Goal: Information Seeking & Learning: Learn about a topic

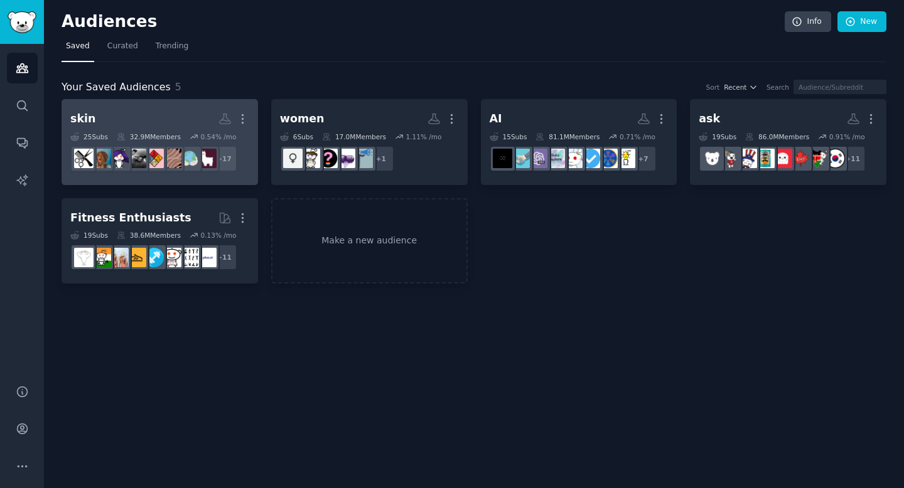
click at [192, 113] on h2 "skin More" at bounding box center [159, 119] width 179 height 22
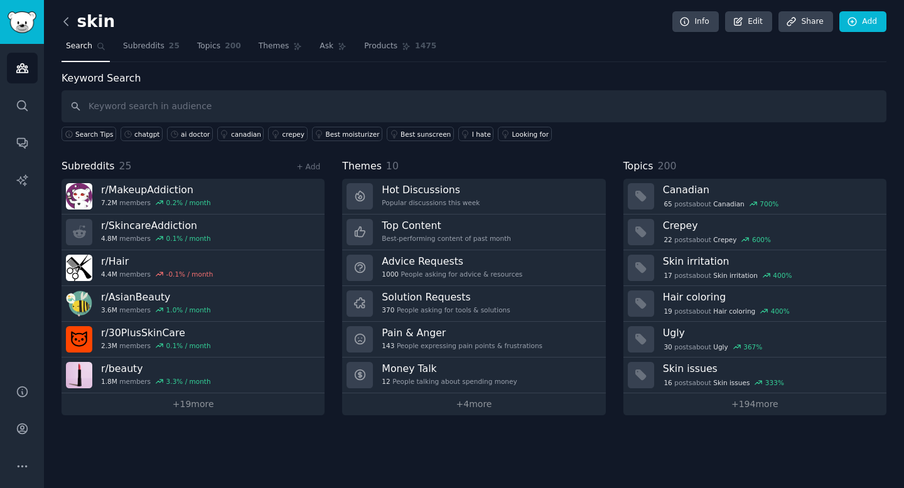
click at [65, 24] on icon at bounding box center [66, 21] width 13 height 13
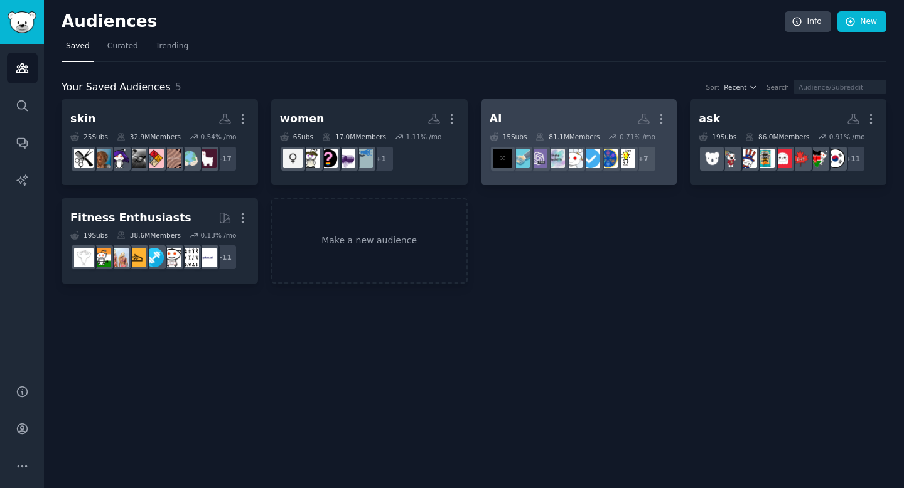
click at [572, 107] on link "AI More 15 Sub s 81.1M Members 0.71 % /mo + 7" at bounding box center [579, 142] width 196 height 86
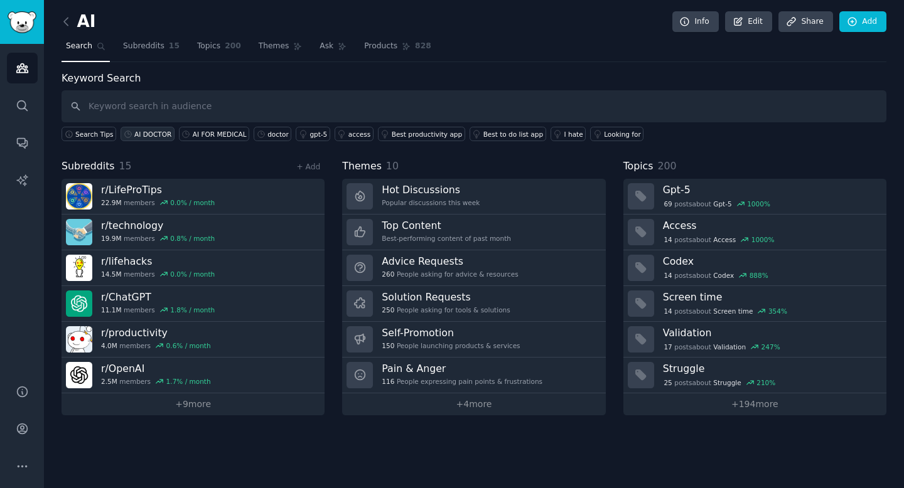
click at [153, 134] on div "AI DOCTOR" at bounding box center [152, 134] width 37 height 9
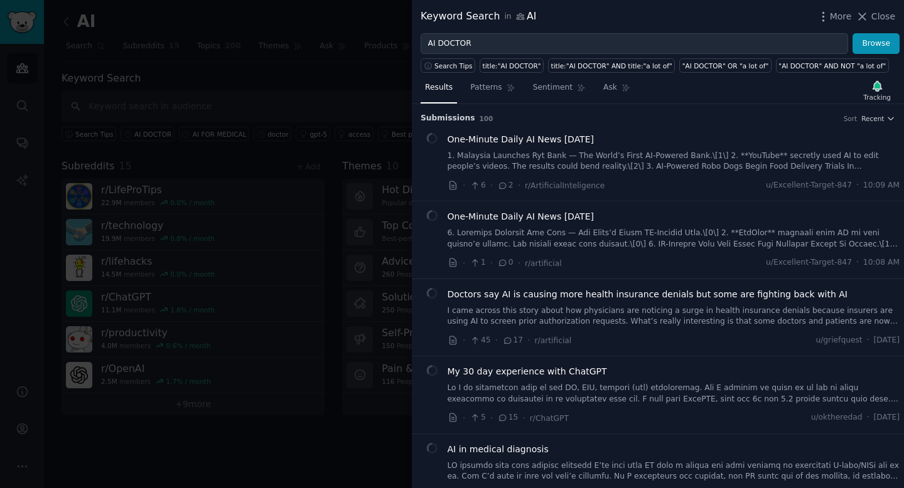
click at [277, 108] on div at bounding box center [452, 244] width 904 height 488
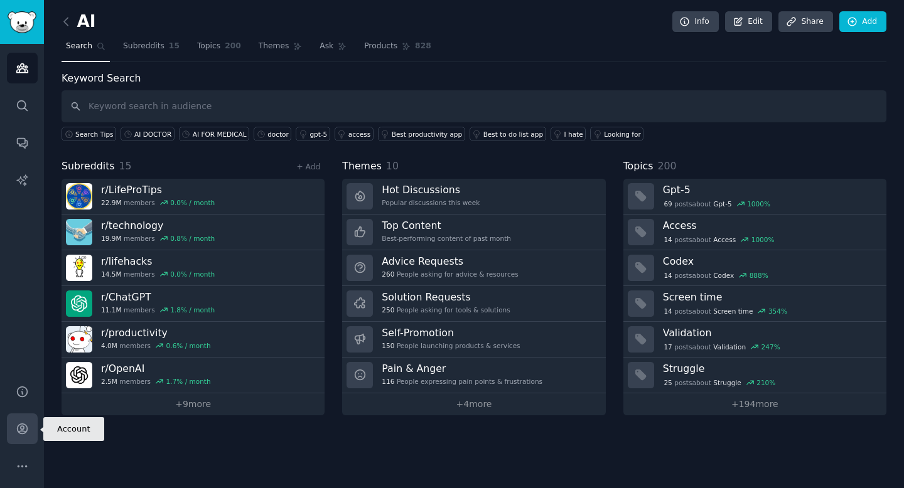
click at [26, 436] on link "Account" at bounding box center [22, 429] width 31 height 31
click at [151, 134] on div "AI DOCTOR" at bounding box center [152, 134] width 37 height 9
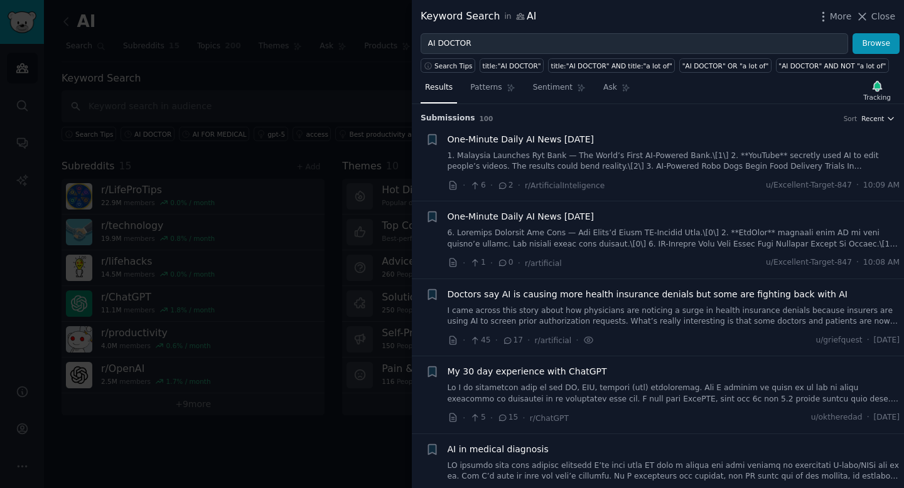
click at [873, 118] on span "Recent" at bounding box center [872, 118] width 23 height 9
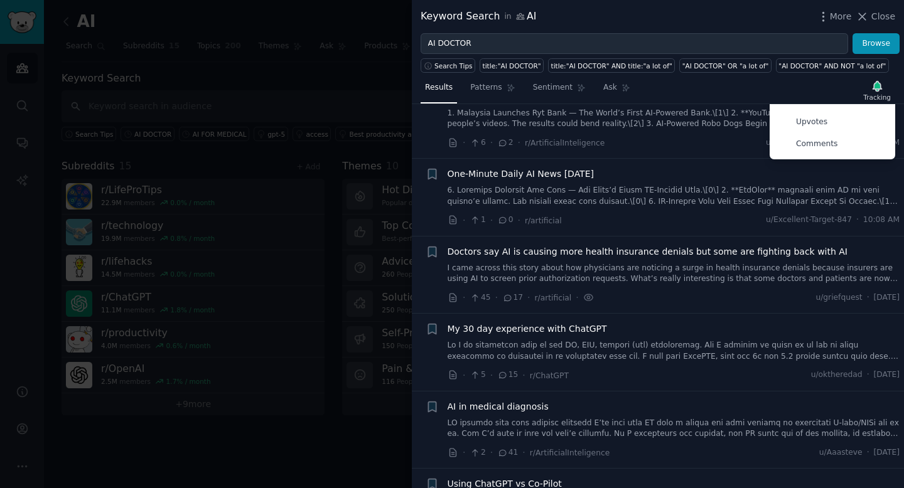
scroll to position [43, 0]
click at [312, 91] on div at bounding box center [452, 244] width 904 height 488
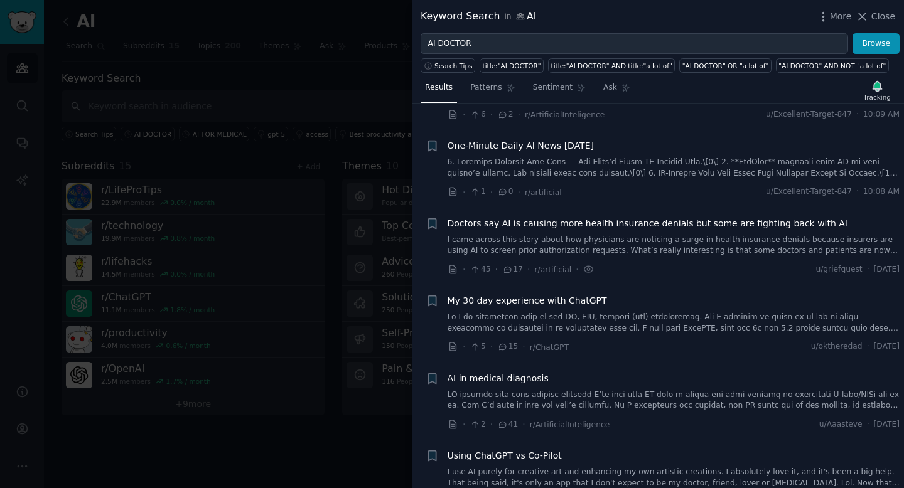
scroll to position [161, 0]
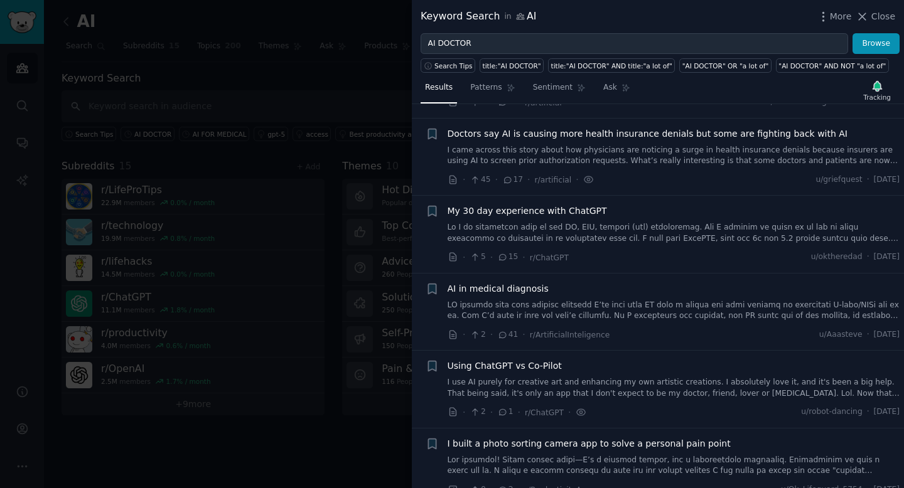
click at [333, 410] on div at bounding box center [452, 244] width 904 height 488
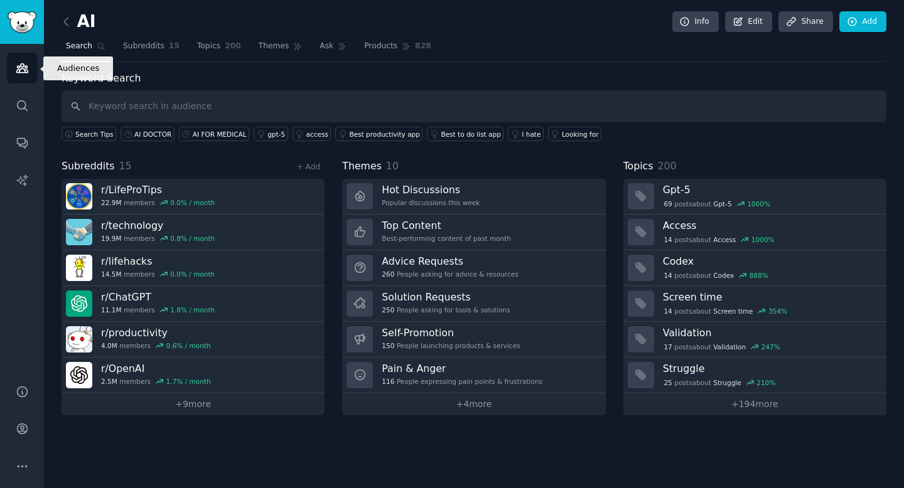
click at [20, 65] on icon "Sidebar" at bounding box center [21, 68] width 11 height 9
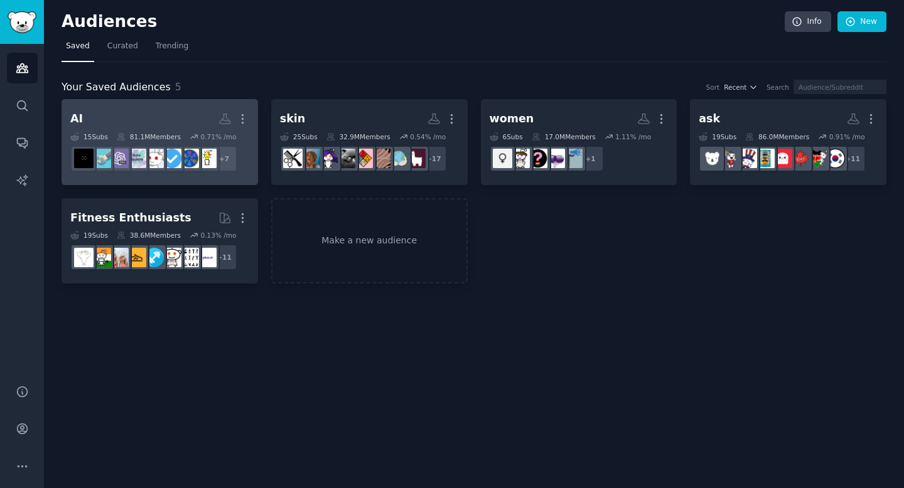
click at [133, 113] on h2 "AI More" at bounding box center [159, 119] width 179 height 22
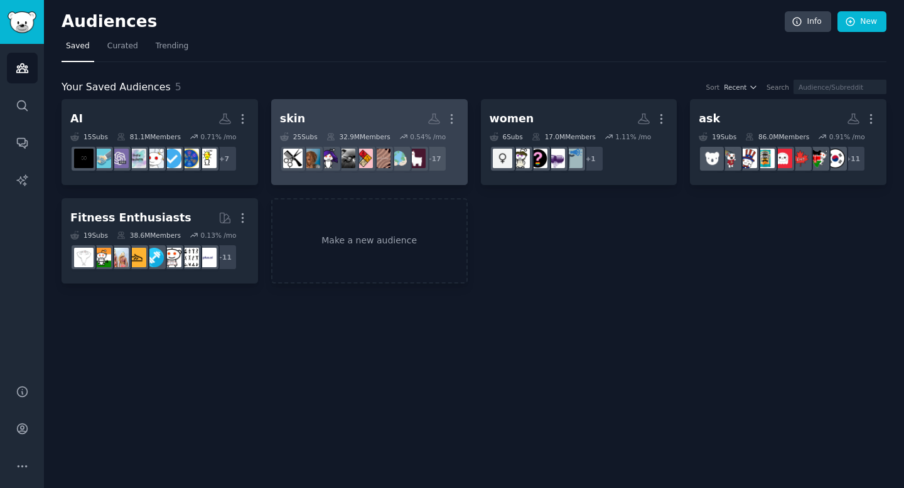
click at [295, 121] on div "skin" at bounding box center [293, 119] width 26 height 16
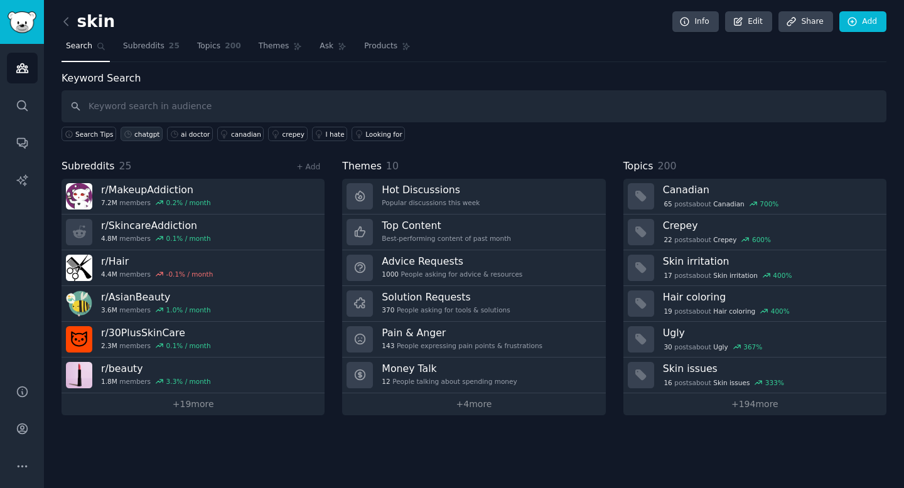
click at [146, 139] on link "chatgpt" at bounding box center [141, 134] width 42 height 14
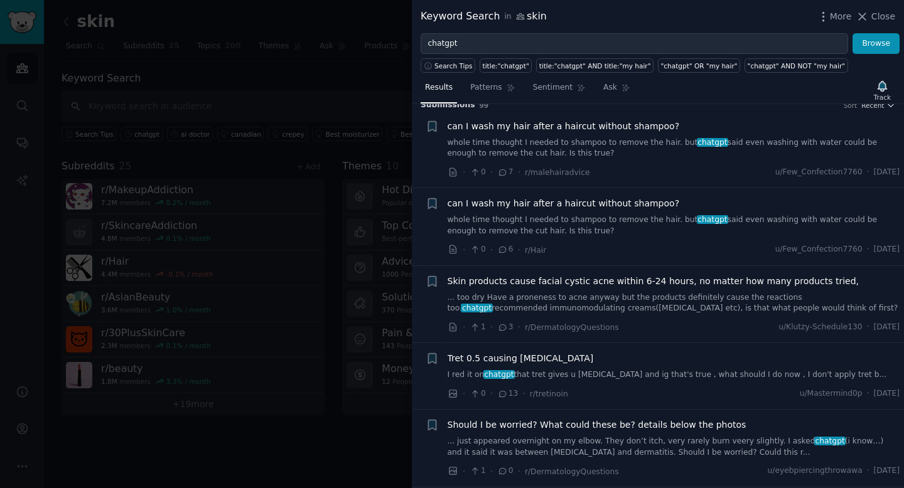
scroll to position [16, 0]
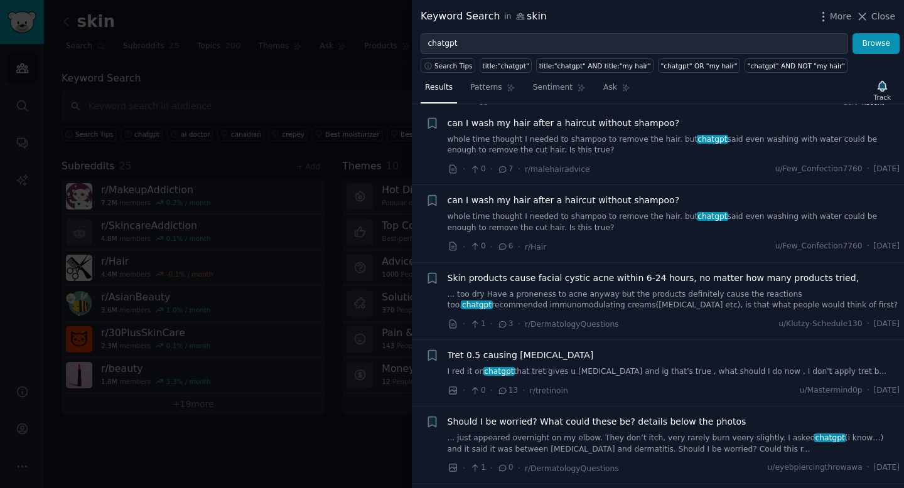
click at [367, 445] on div at bounding box center [452, 244] width 904 height 488
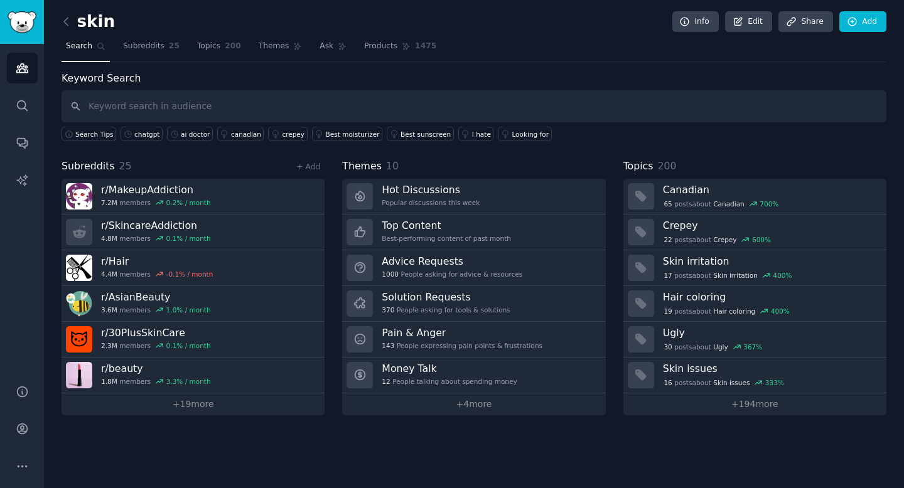
click at [58, 166] on div "skin Info Edit Share Add Search Subreddits 25 Topics 200 Themes Ask Products 14…" at bounding box center [474, 244] width 860 height 488
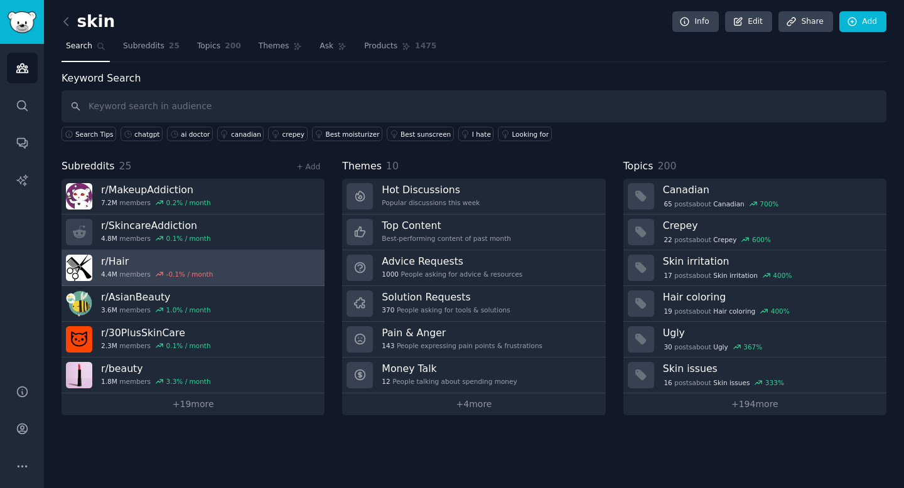
click at [115, 259] on h3 "r/ Hair" at bounding box center [157, 261] width 112 height 13
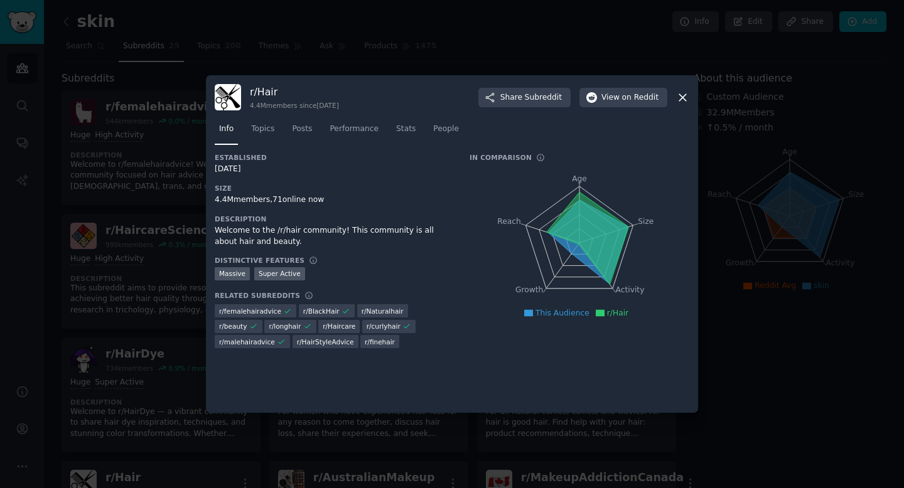
click at [676, 94] on icon at bounding box center [682, 97] width 13 height 13
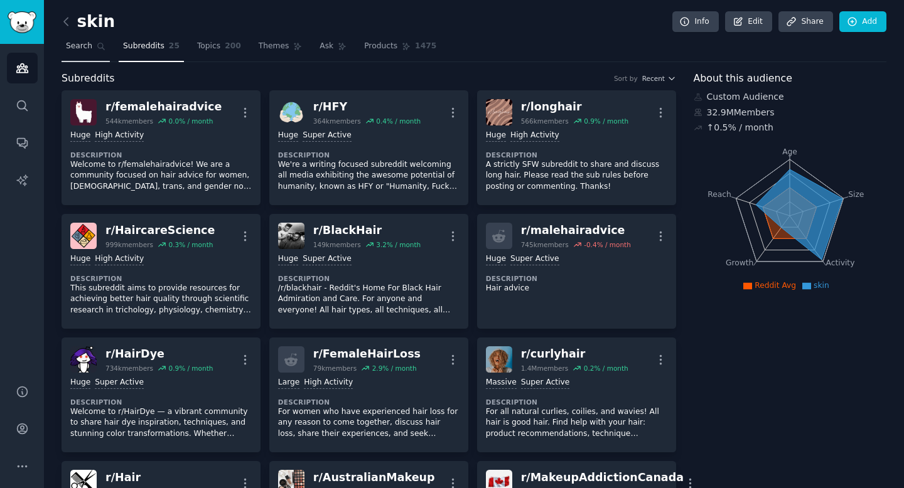
click at [85, 56] on link "Search" at bounding box center [85, 49] width 48 height 26
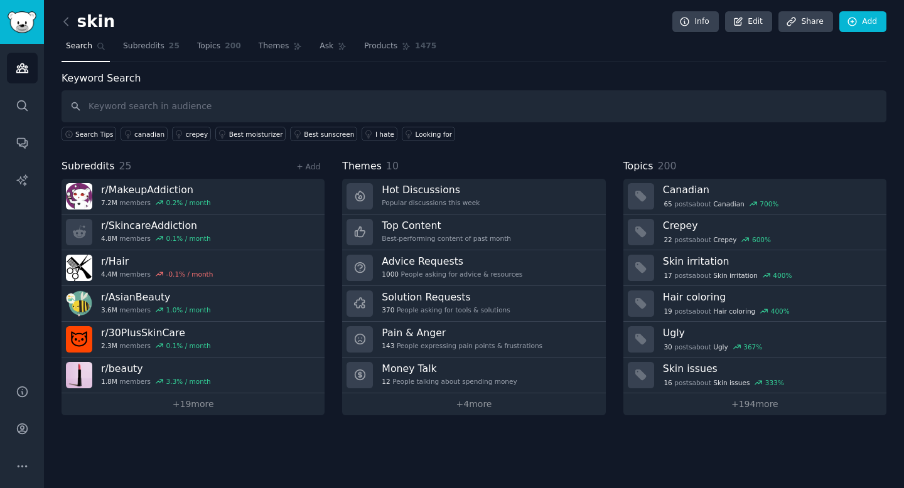
click at [123, 99] on input "text" at bounding box center [473, 106] width 825 height 32
click at [147, 137] on div "chatgpt" at bounding box center [146, 134] width 25 height 9
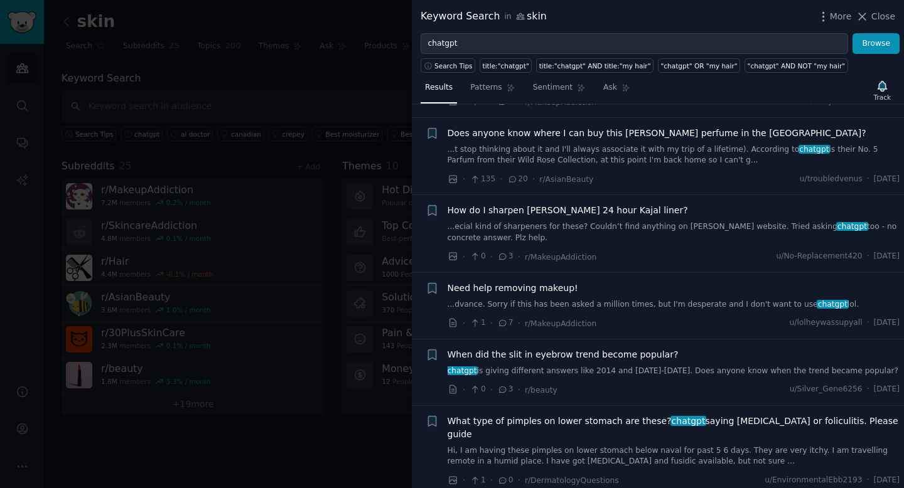
scroll to position [691, 0]
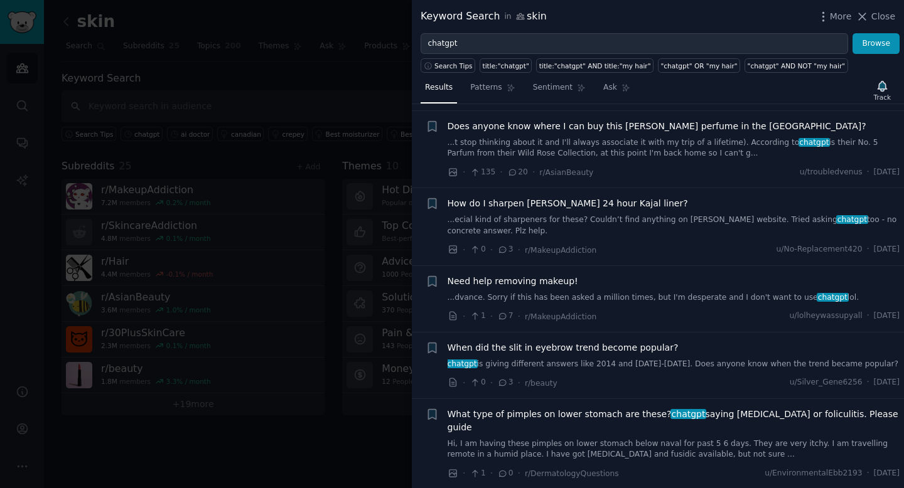
click at [365, 412] on div at bounding box center [452, 244] width 904 height 488
